Goal: Subscribe to service/newsletter

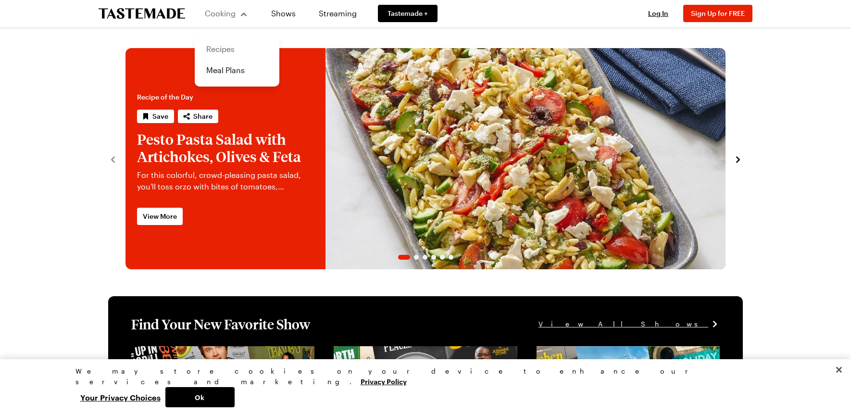
click at [225, 44] on link "Recipes" at bounding box center [237, 48] width 73 height 21
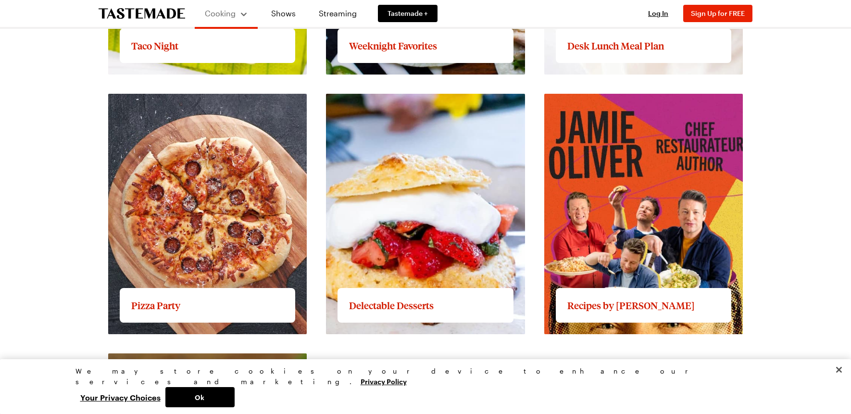
scroll to position [1395, 0]
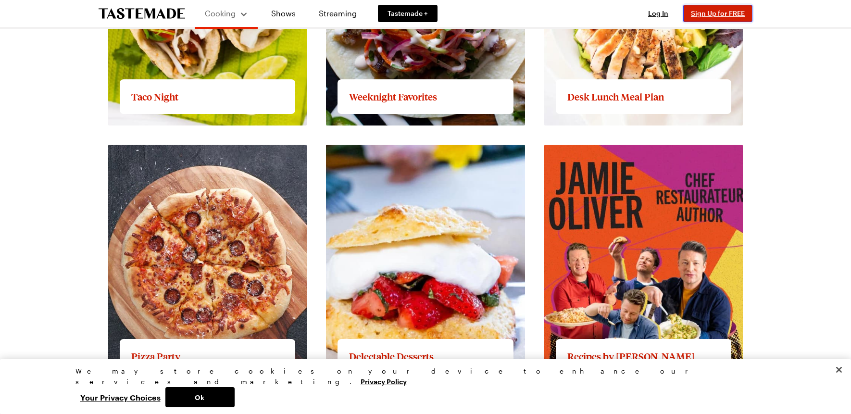
click at [714, 11] on span "Sign Up for FREE" at bounding box center [718, 13] width 54 height 8
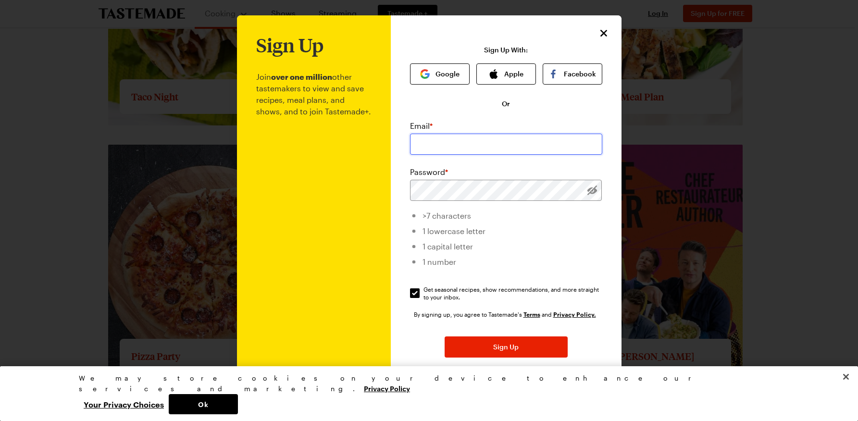
click at [425, 146] on input "email" at bounding box center [506, 144] width 192 height 21
type input "[EMAIL_ADDRESS][DOMAIN_NAME]"
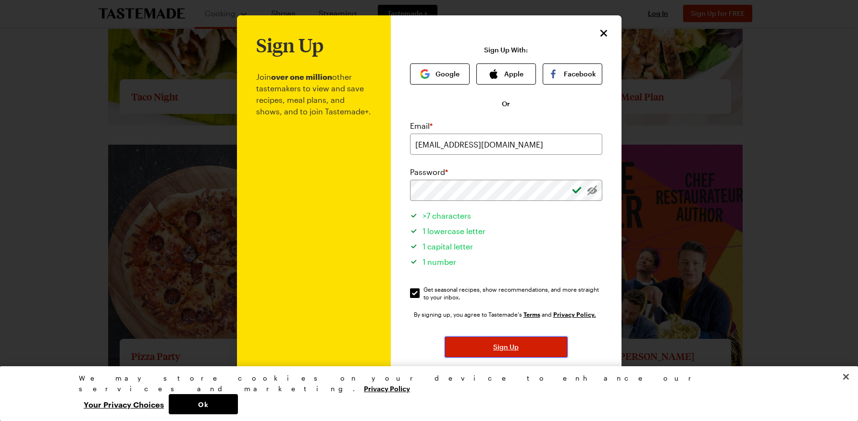
click at [502, 348] on span "Sign Up" at bounding box center [505, 347] width 25 height 10
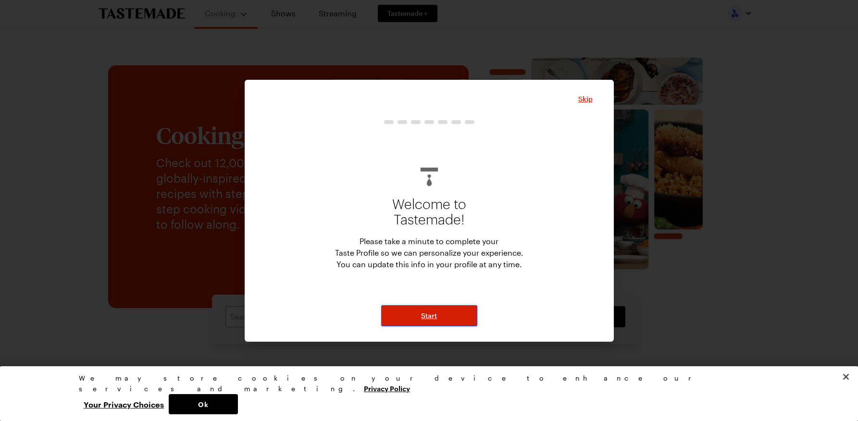
click at [435, 315] on span "Start" at bounding box center [429, 316] width 16 height 10
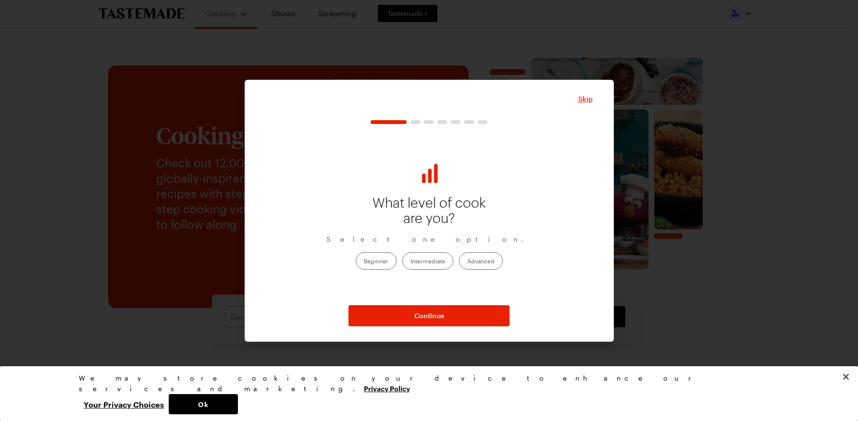
click at [423, 265] on label "Intermediate" at bounding box center [428, 260] width 51 height 17
click at [411, 262] on input "Intermediate" at bounding box center [411, 262] width 0 height 0
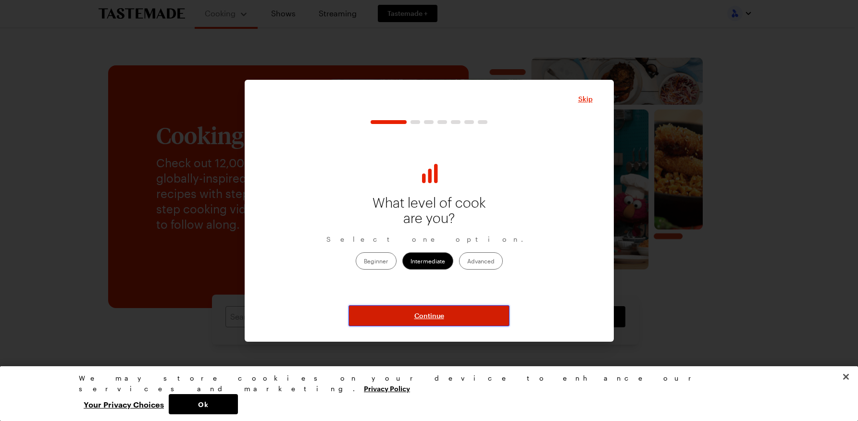
click at [416, 314] on span "Continue" at bounding box center [430, 316] width 30 height 10
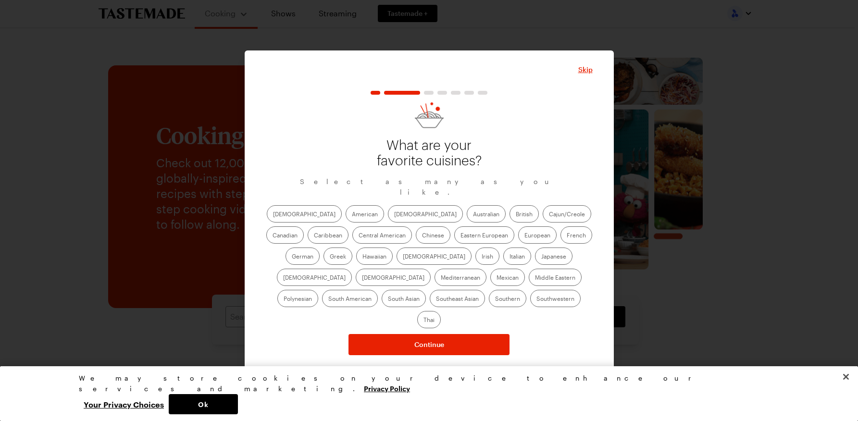
click at [346, 218] on label "American" at bounding box center [365, 213] width 38 height 17
click at [352, 215] on input "American" at bounding box center [352, 215] width 0 height 0
click at [388, 217] on label "[DEMOGRAPHIC_DATA]" at bounding box center [425, 213] width 75 height 17
click at [394, 215] on input "[DEMOGRAPHIC_DATA]" at bounding box center [394, 215] width 0 height 0
click at [491, 285] on label "Mexican" at bounding box center [508, 277] width 35 height 17
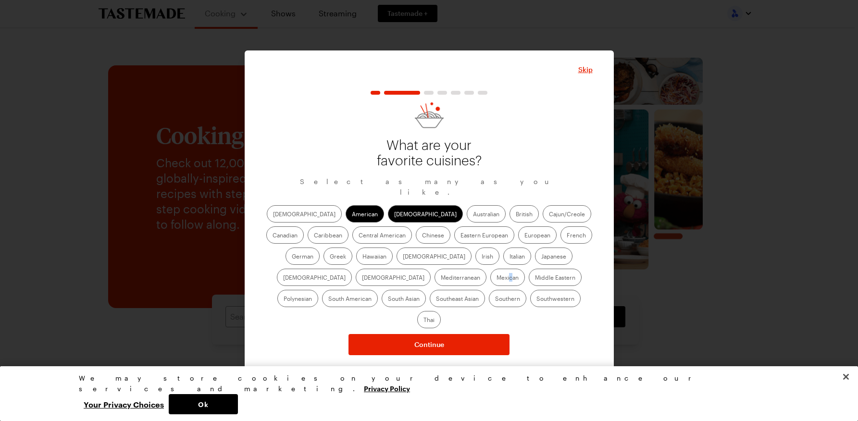
drag, startPoint x: 298, startPoint y: 285, endPoint x: 292, endPoint y: 285, distance: 5.8
click at [491, 285] on label "Mexican" at bounding box center [508, 277] width 35 height 17
click at [497, 278] on input "Mexican" at bounding box center [497, 278] width 0 height 0
click at [530, 305] on label "Southwestern" at bounding box center [555, 298] width 50 height 17
click at [537, 300] on input "Southwestern" at bounding box center [537, 300] width 0 height 0
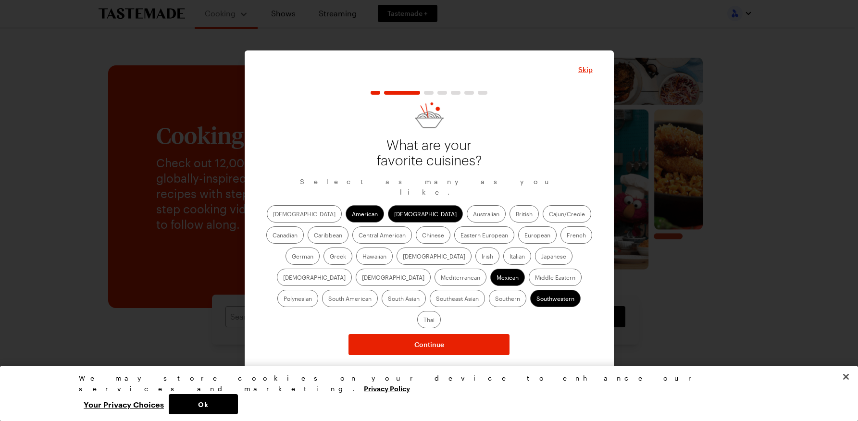
click at [487, 269] on label "Mediterranean" at bounding box center [461, 277] width 52 height 17
click at [441, 278] on input "Mediterranean" at bounding box center [441, 278] width 0 height 0
click at [504, 261] on label "Italian" at bounding box center [518, 256] width 28 height 17
click at [510, 257] on input "Italian" at bounding box center [510, 257] width 0 height 0
click at [535, 261] on label "Japanese" at bounding box center [554, 256] width 38 height 17
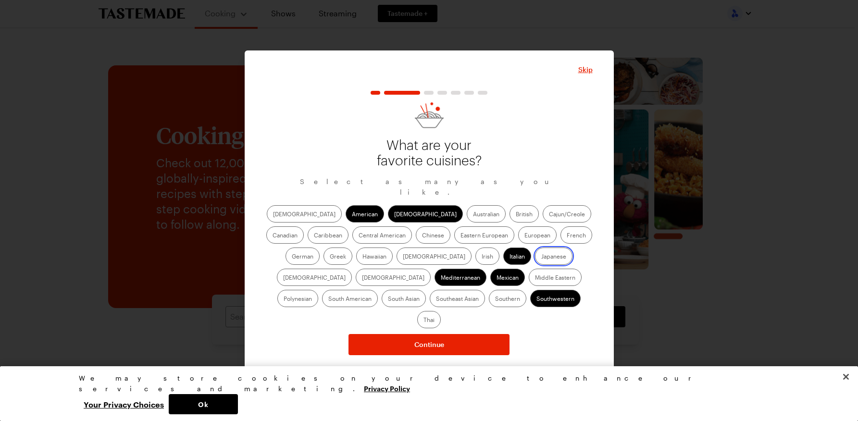
click at [542, 257] on input "Japanese" at bounding box center [542, 257] width 0 height 0
click at [476, 260] on label "Irish" at bounding box center [488, 256] width 24 height 17
click at [482, 257] on input "Irish" at bounding box center [482, 257] width 0 height 0
click at [320, 248] on label "German" at bounding box center [303, 256] width 34 height 17
click at [292, 257] on input "German" at bounding box center [292, 257] width 0 height 0
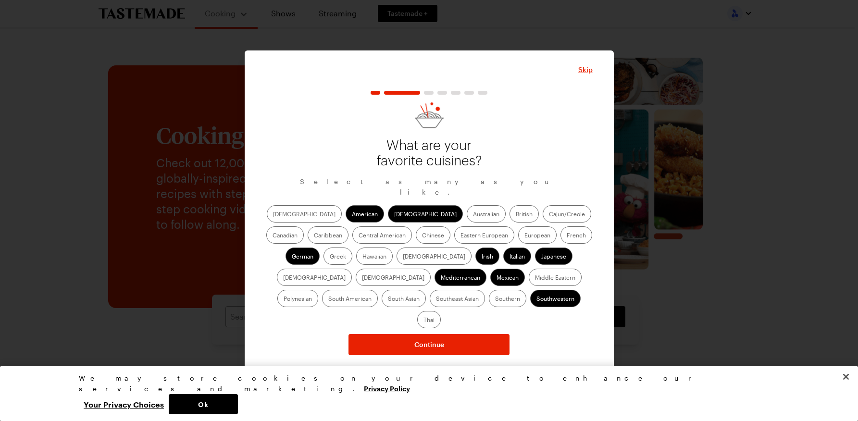
click at [416, 241] on label "Chinese" at bounding box center [433, 235] width 35 height 17
click at [422, 236] on input "Chinese" at bounding box center [422, 236] width 0 height 0
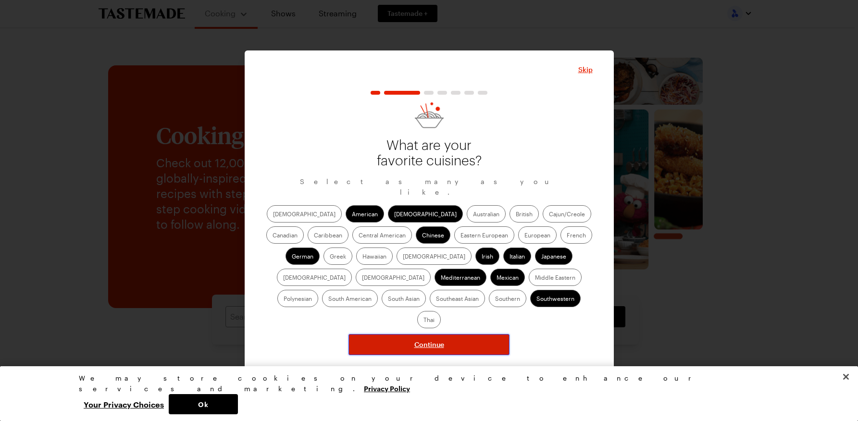
click at [429, 340] on span "Continue" at bounding box center [430, 345] width 30 height 10
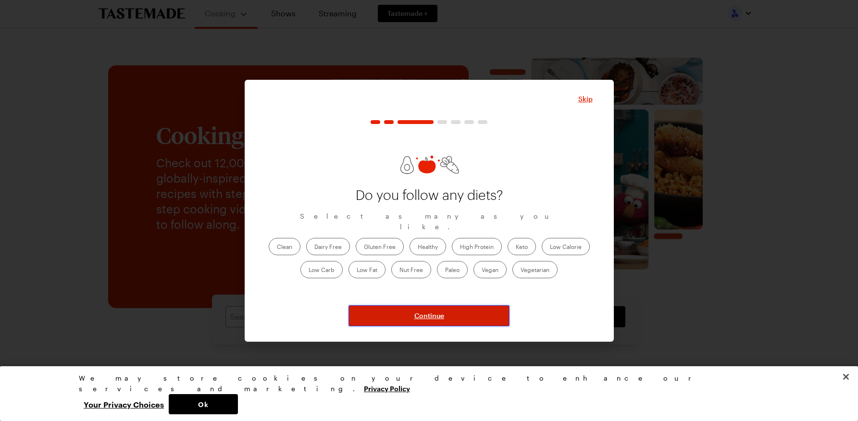
click at [445, 313] on button "Continue" at bounding box center [429, 315] width 161 height 21
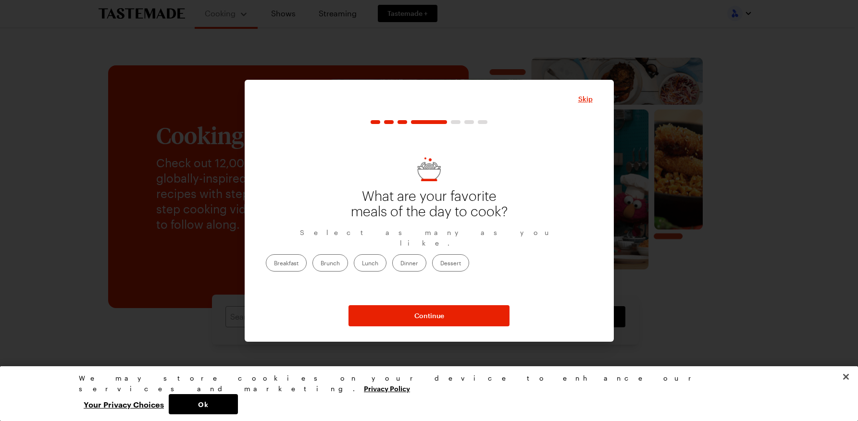
click at [427, 260] on label "Dinner" at bounding box center [409, 262] width 34 height 17
click at [401, 264] on input "Dinner" at bounding box center [401, 264] width 0 height 0
click at [469, 259] on label "Dessert" at bounding box center [450, 262] width 37 height 17
click at [441, 264] on input "Dessert" at bounding box center [441, 264] width 0 height 0
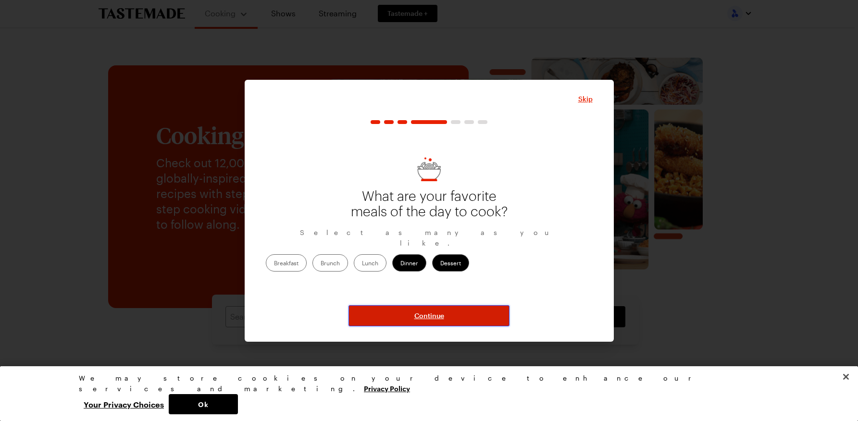
click at [419, 313] on span "Continue" at bounding box center [430, 316] width 30 height 10
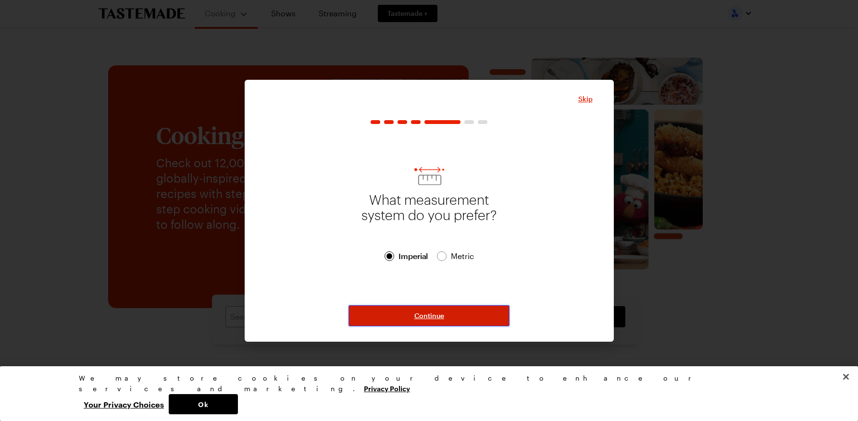
click at [431, 313] on span "Continue" at bounding box center [430, 316] width 30 height 10
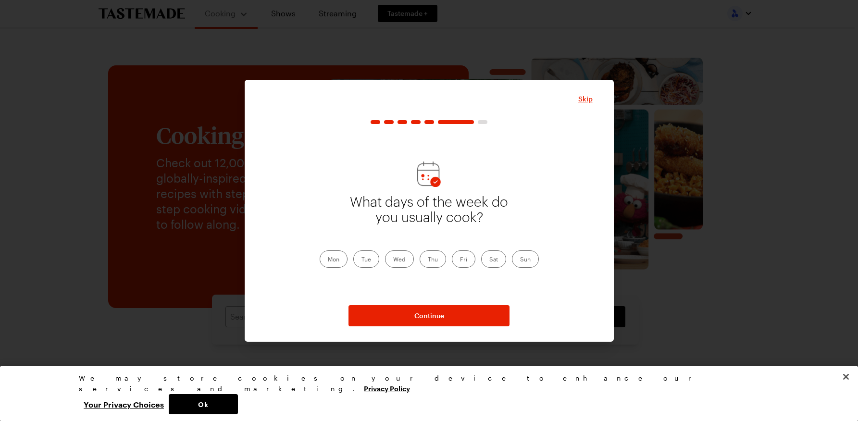
click at [466, 257] on label "Fri" at bounding box center [464, 259] width 24 height 17
click at [460, 260] on input "Fri" at bounding box center [460, 260] width 0 height 0
click at [488, 259] on label "Sat" at bounding box center [493, 259] width 25 height 17
click at [490, 260] on input "Sat" at bounding box center [490, 260] width 0 height 0
click at [518, 260] on label "Sun" at bounding box center [525, 259] width 27 height 17
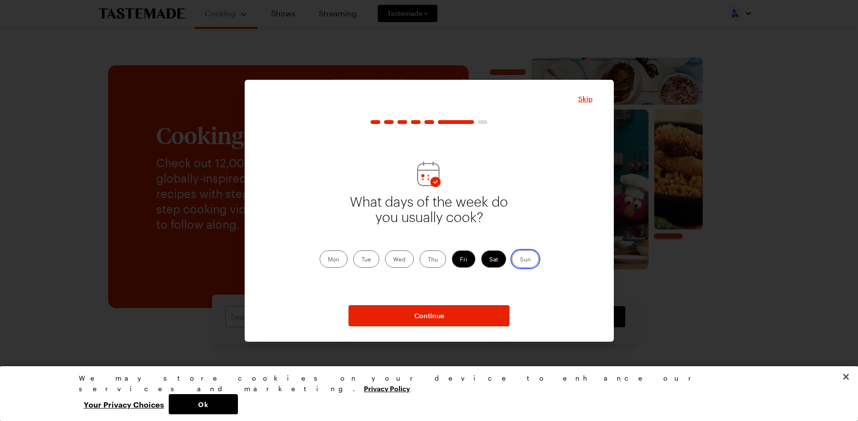
click at [520, 260] on input "Sun" at bounding box center [520, 260] width 0 height 0
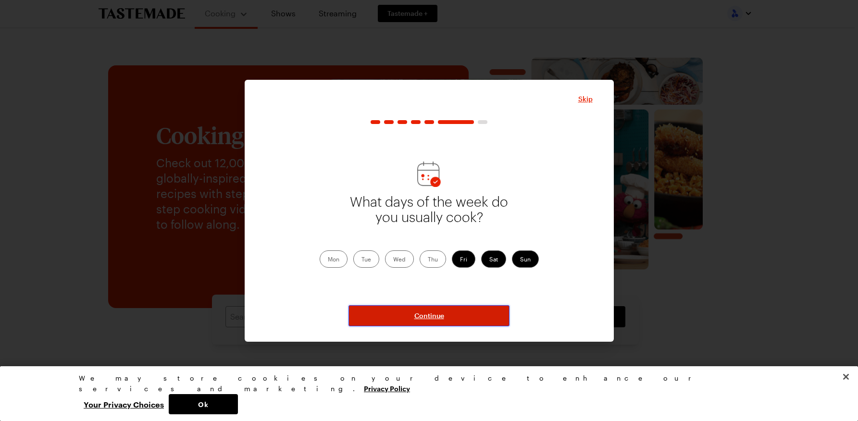
click at [425, 311] on span "Continue" at bounding box center [430, 316] width 30 height 10
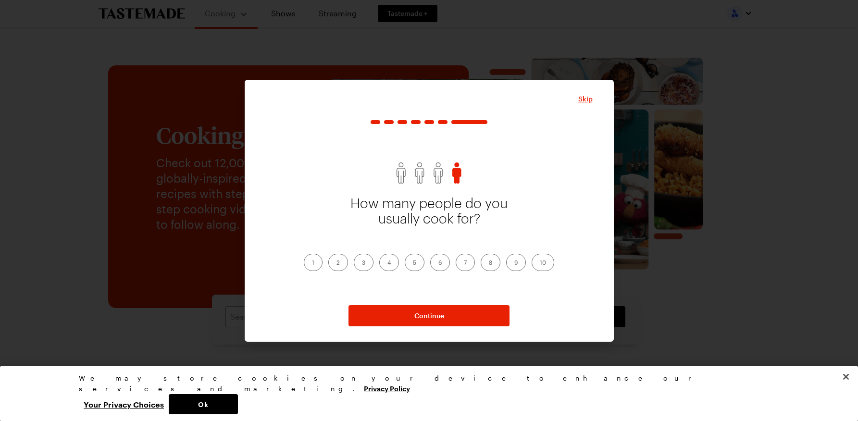
click at [312, 262] on label "1" at bounding box center [313, 262] width 19 height 17
click at [312, 264] on input "1" at bounding box center [312, 264] width 0 height 0
click at [445, 315] on button "Continue" at bounding box center [429, 315] width 161 height 21
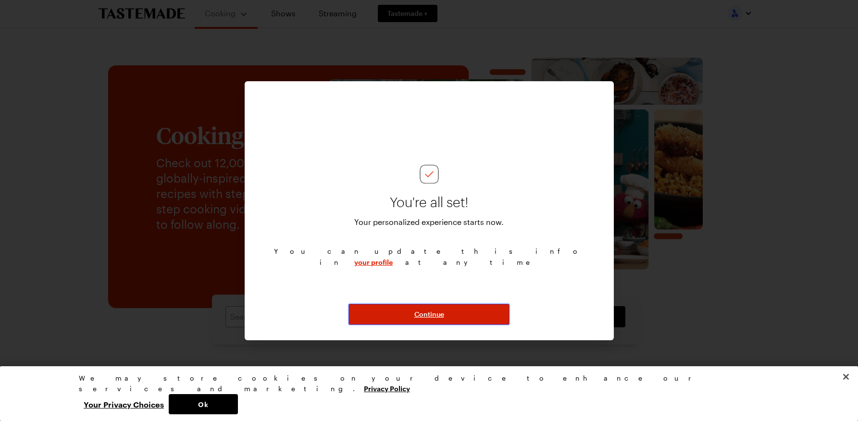
click at [424, 315] on span "Continue" at bounding box center [430, 315] width 30 height 10
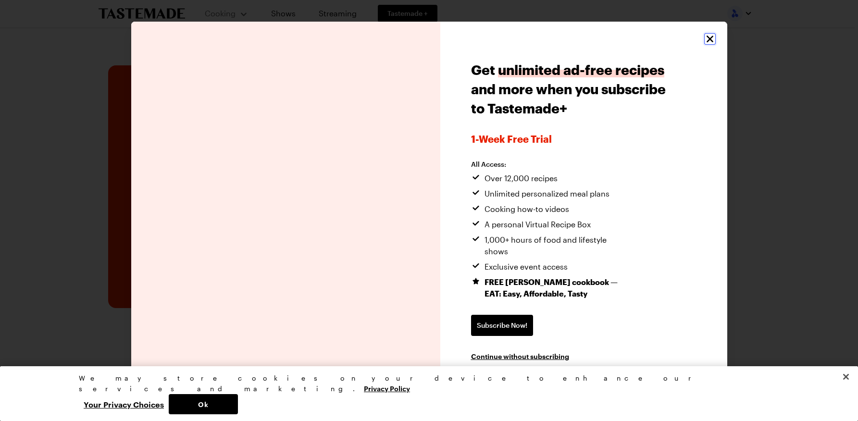
click at [708, 42] on icon "Close" at bounding box center [709, 39] width 7 height 7
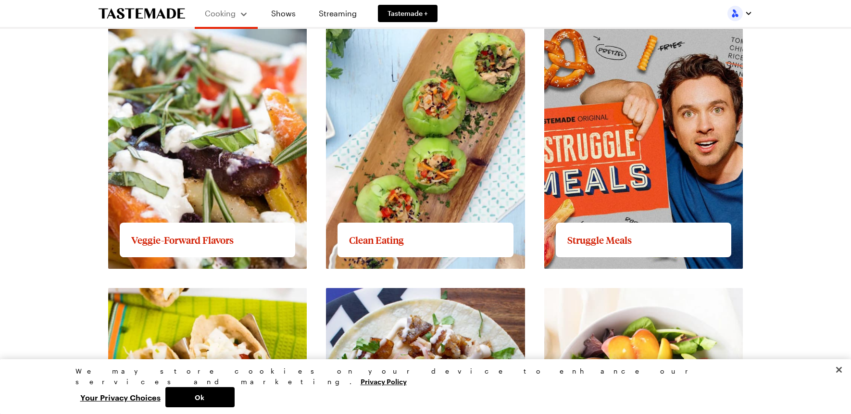
scroll to position [751, 0]
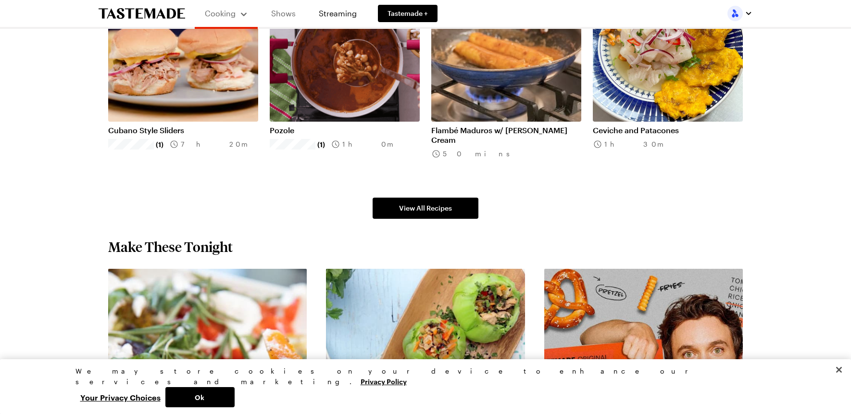
click at [286, 12] on link "Shows" at bounding box center [284, 13] width 44 height 27
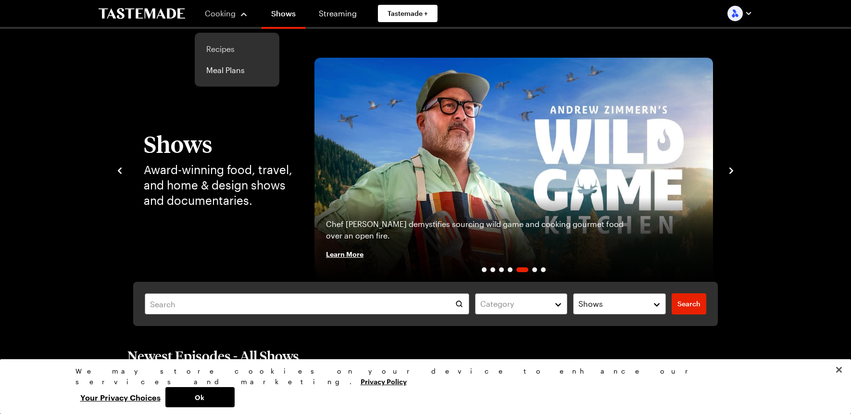
click at [227, 47] on link "Recipes" at bounding box center [237, 48] width 73 height 21
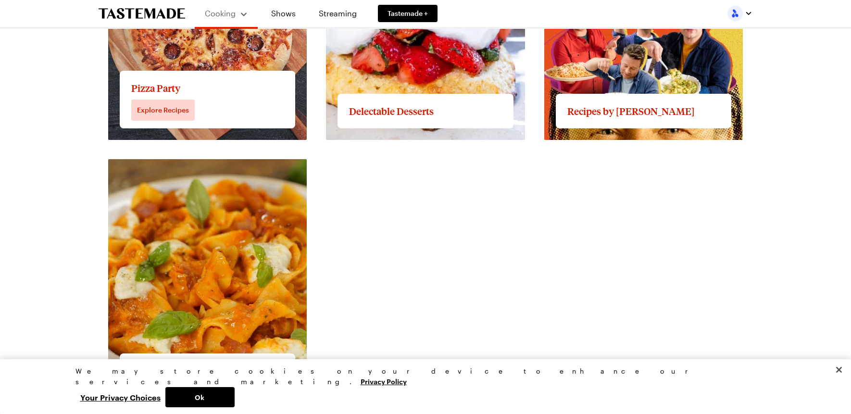
scroll to position [1548, 0]
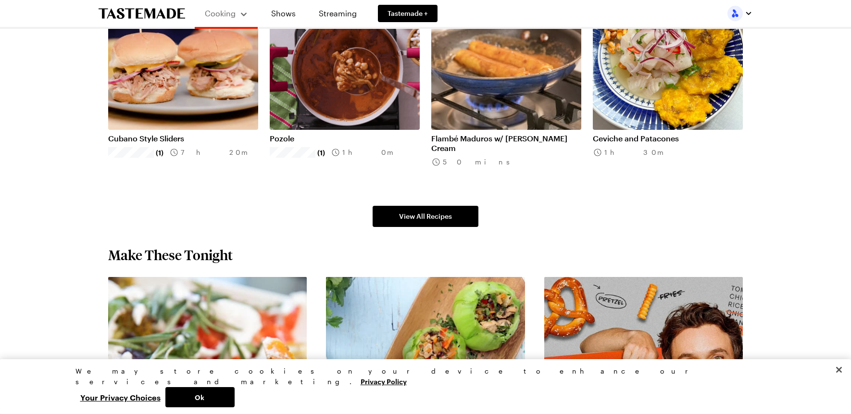
scroll to position [634, 0]
